Goal: Information Seeking & Learning: Learn about a topic

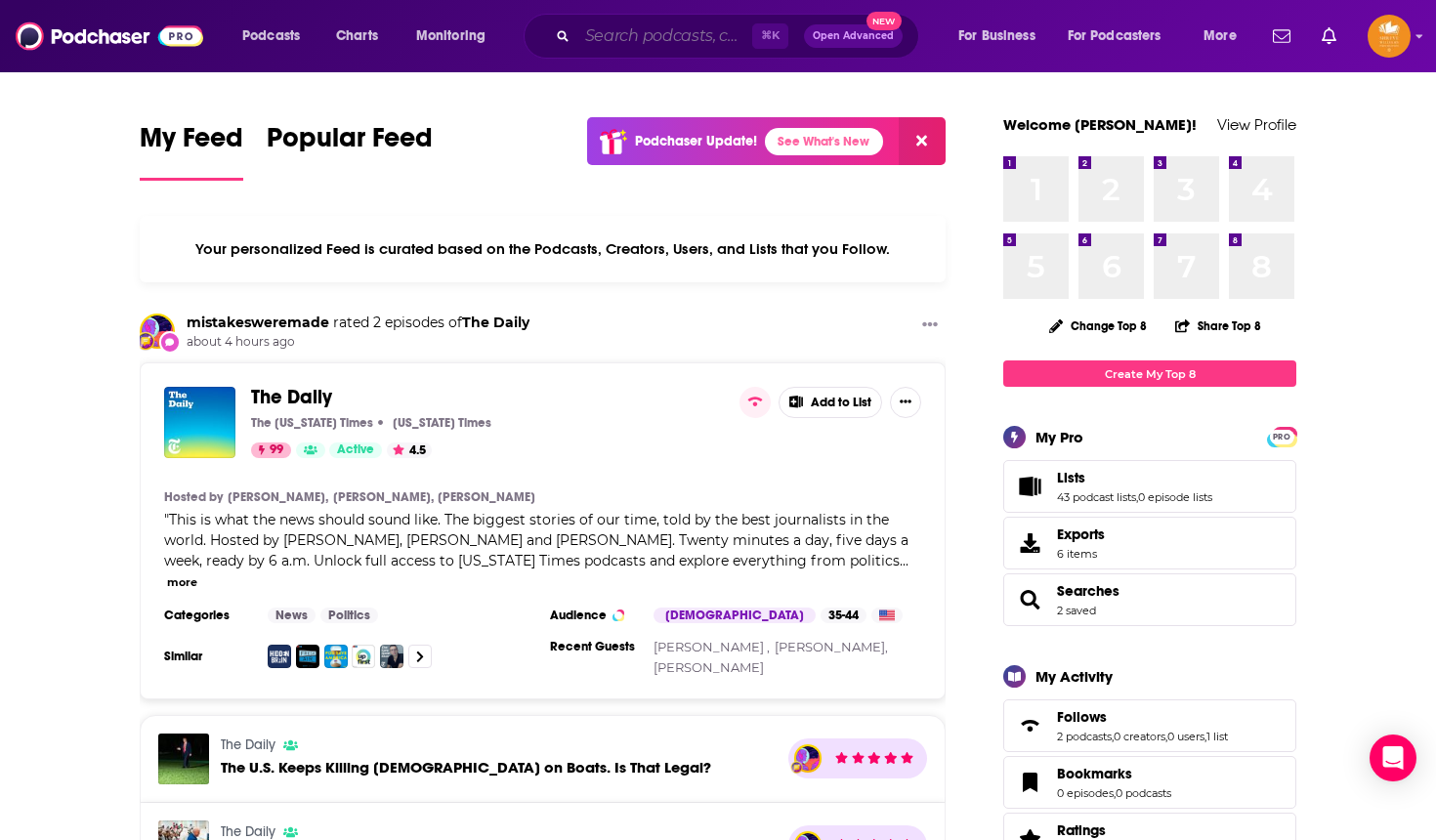
click at [591, 40] on input "Search podcasts, credits, & more..." at bounding box center [664, 36] width 175 height 31
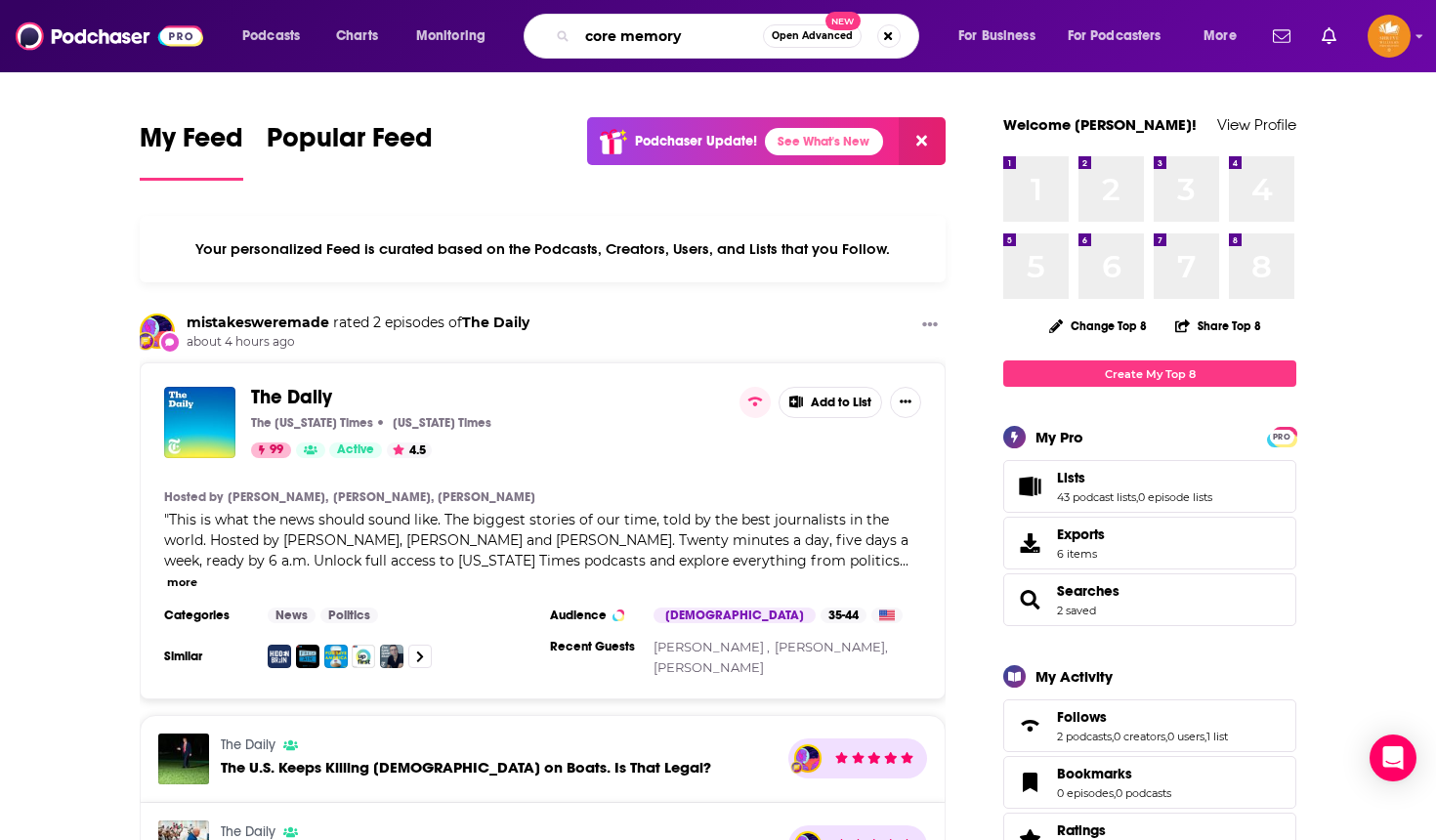
type input "core memory"
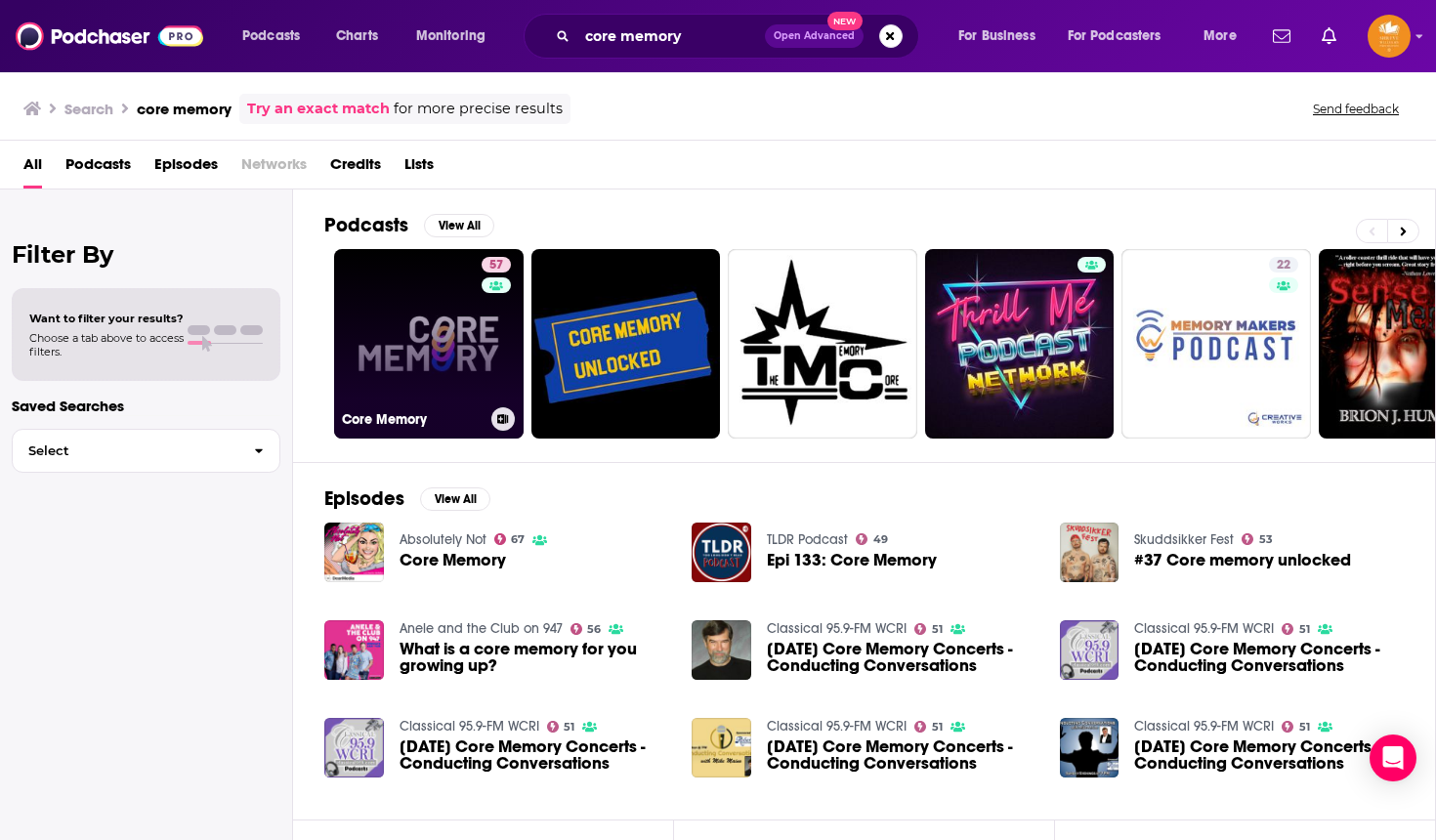
click at [456, 308] on link "57 Core Memory" at bounding box center [429, 343] width 190 height 190
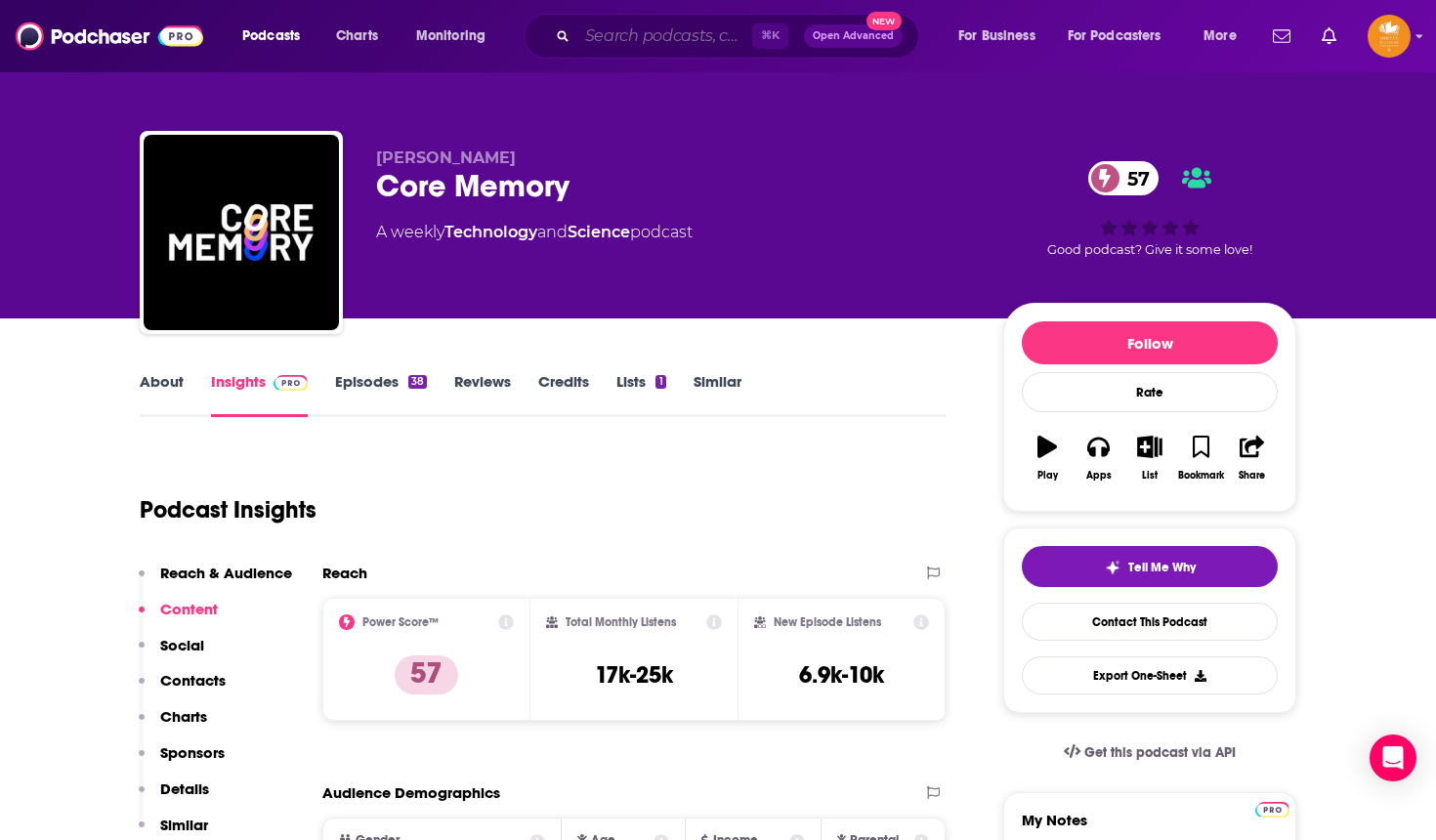
click at [691, 41] on input "Search podcasts, credits, & more..." at bounding box center [664, 36] width 175 height 31
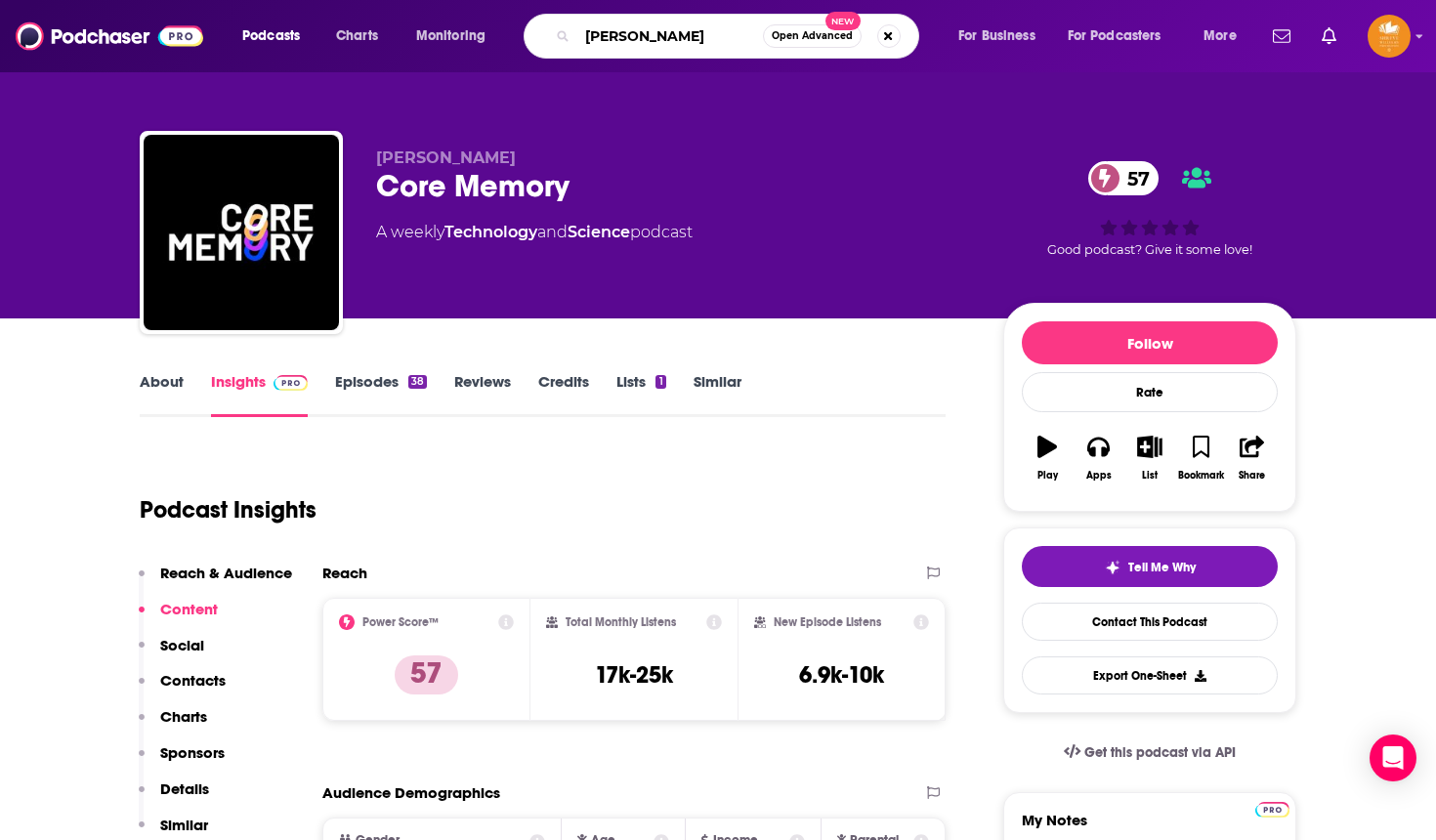
type input "[PERSON_NAME]"
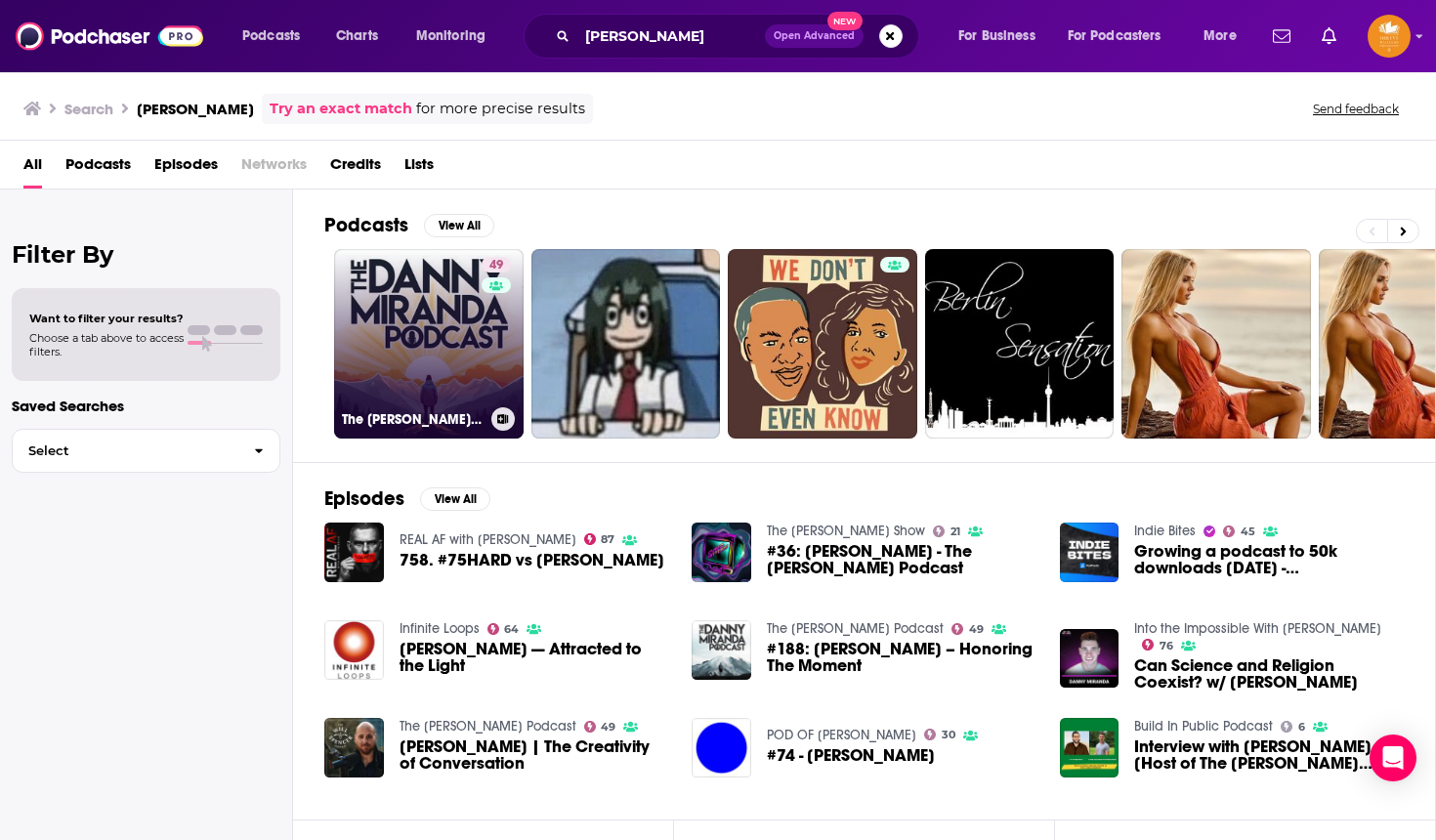
click at [426, 300] on link "49 The [PERSON_NAME] Podcast" at bounding box center [429, 343] width 190 height 190
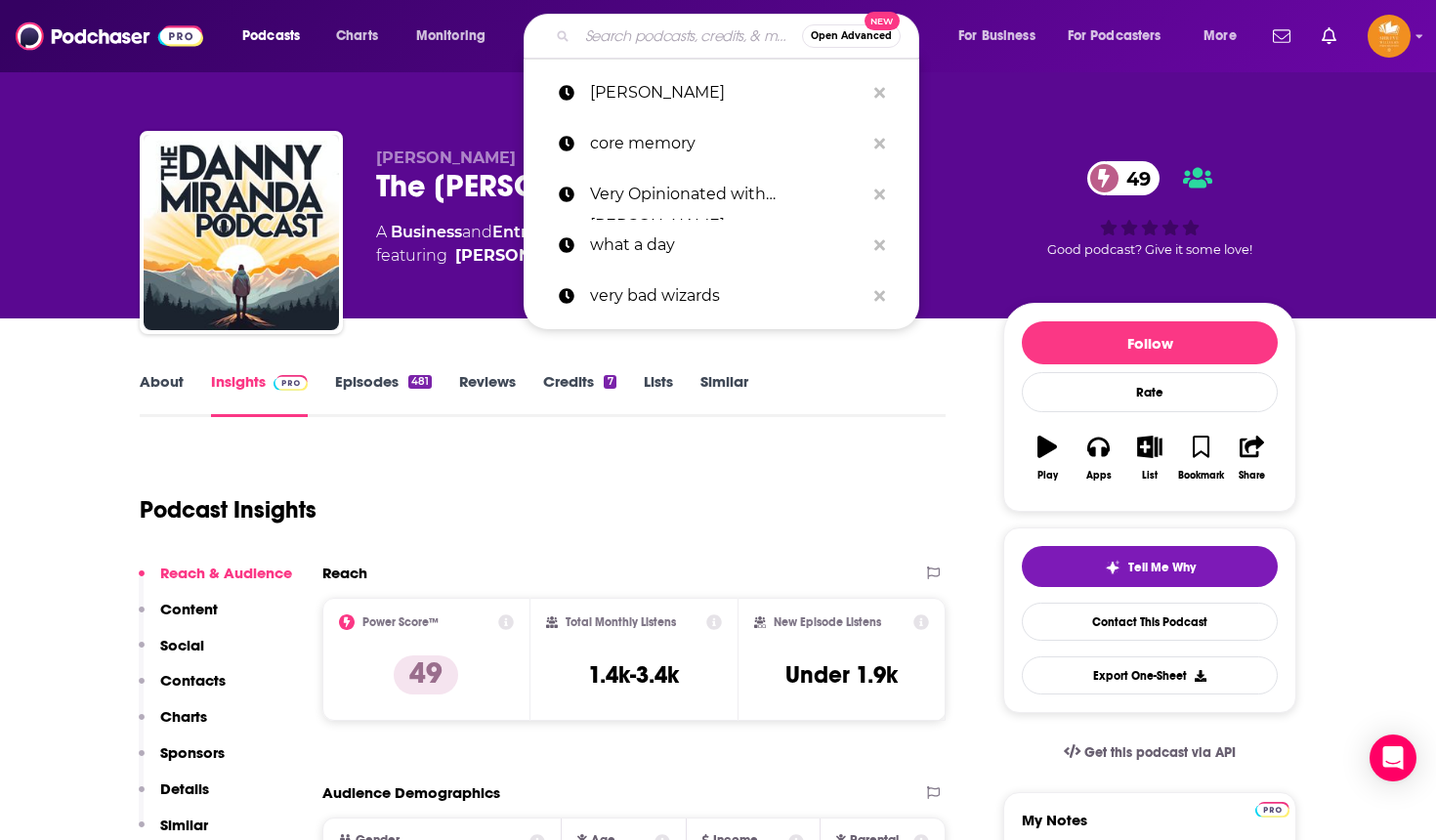
click at [656, 38] on input "Search podcasts, credits, & more..." at bounding box center [689, 36] width 225 height 31
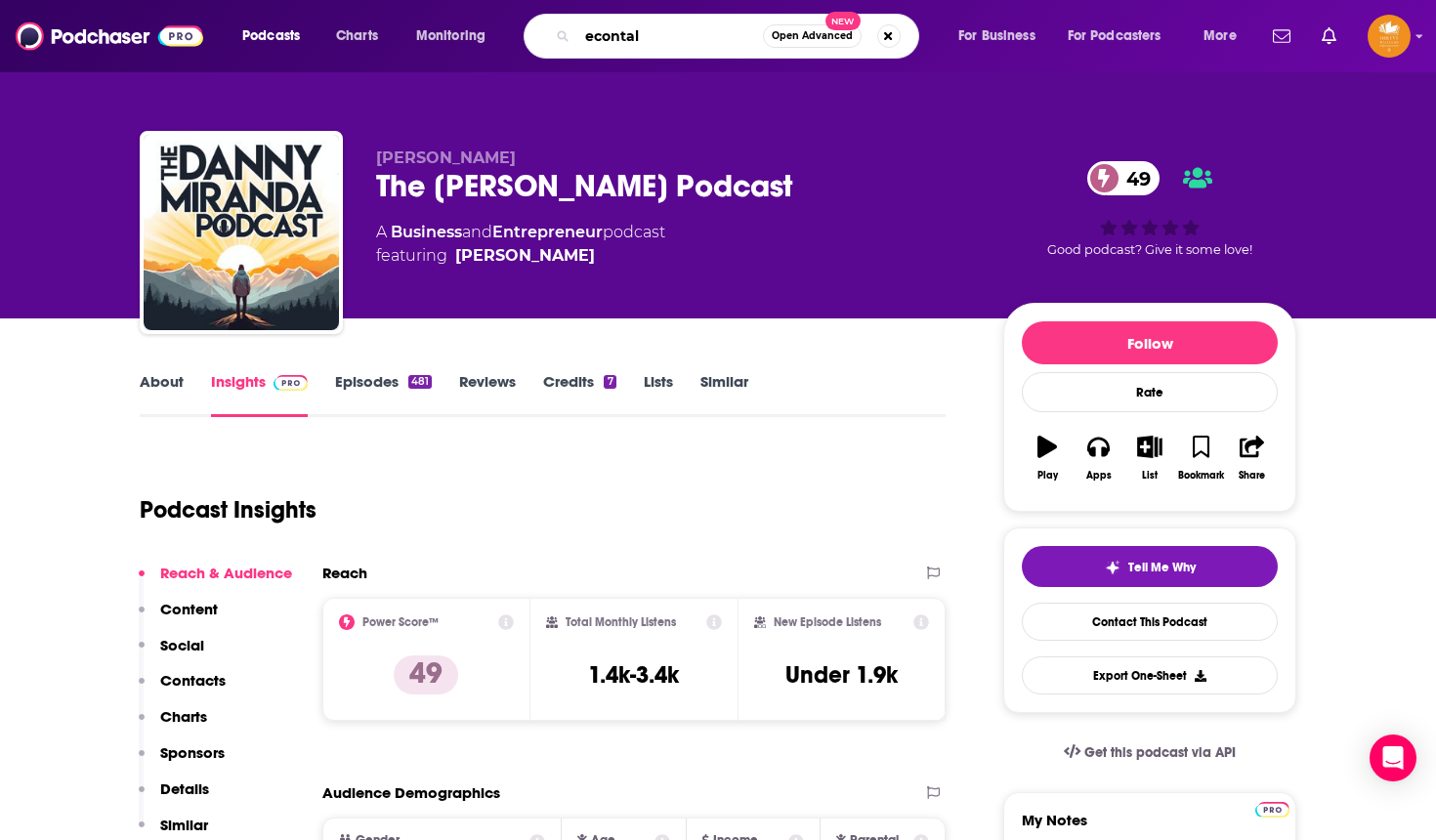
type input "econtalk"
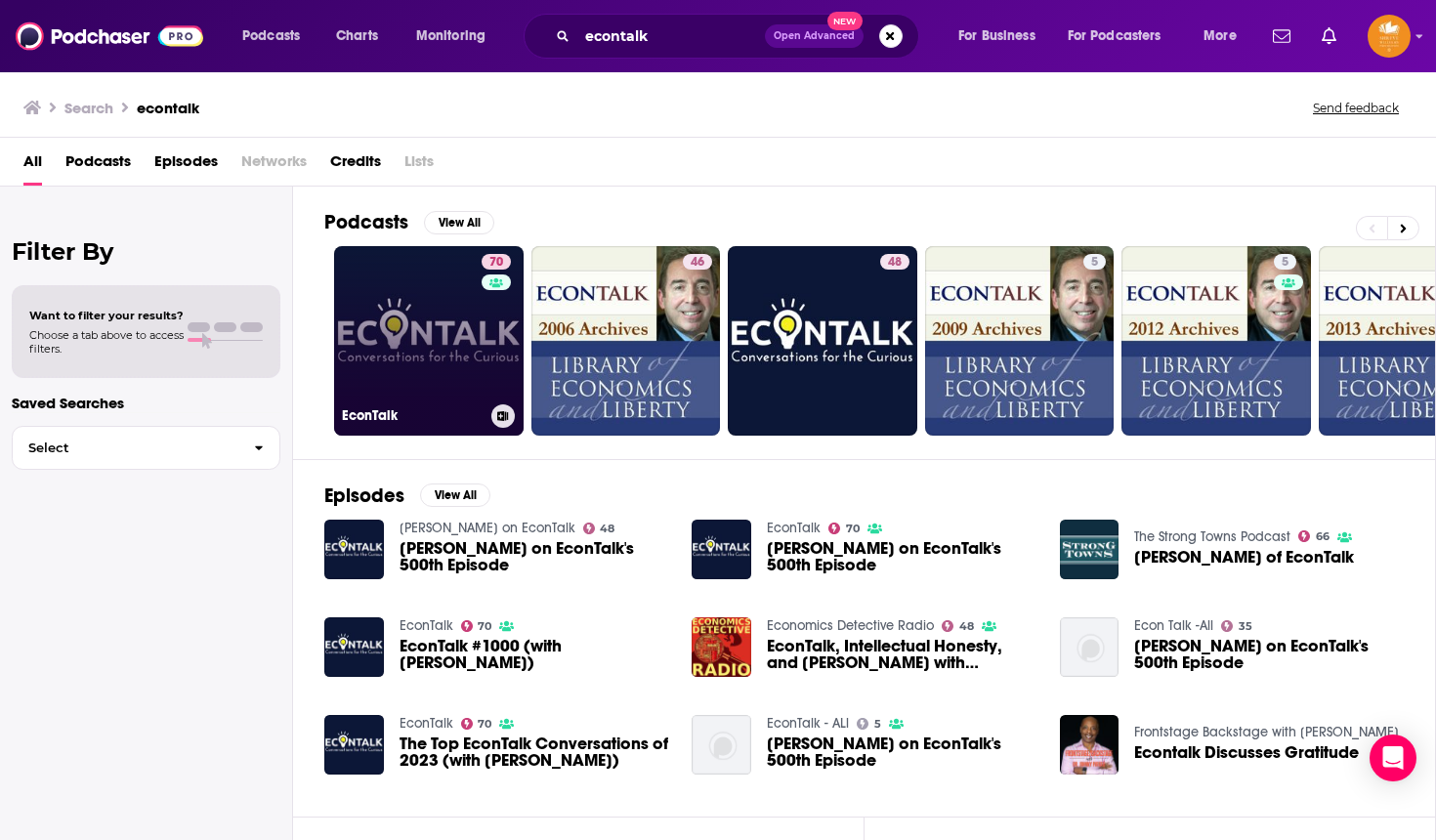
click at [454, 328] on link "70 EconTalk" at bounding box center [429, 340] width 190 height 190
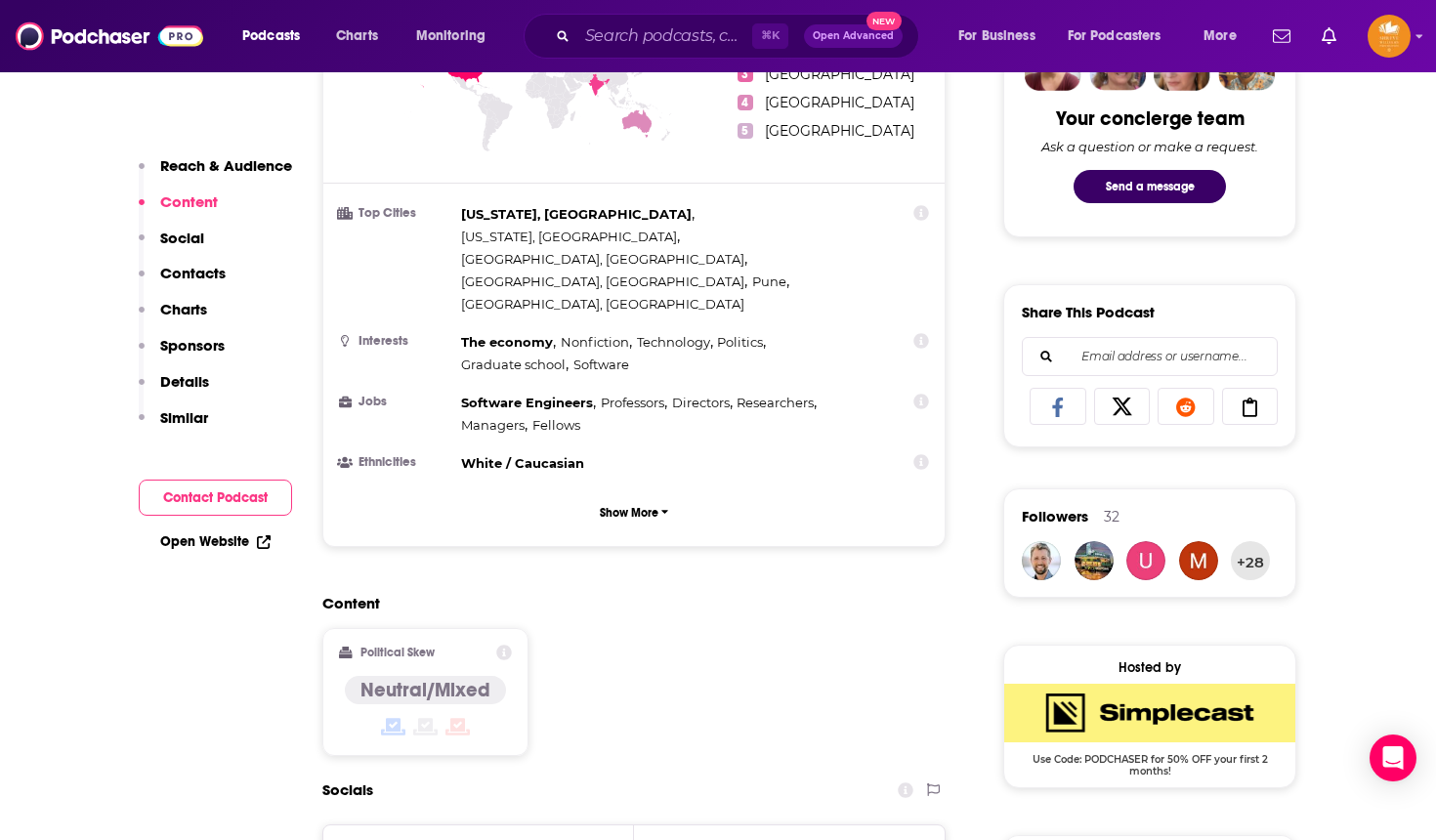
scroll to position [931, 0]
